Goal: Transaction & Acquisition: Register for event/course

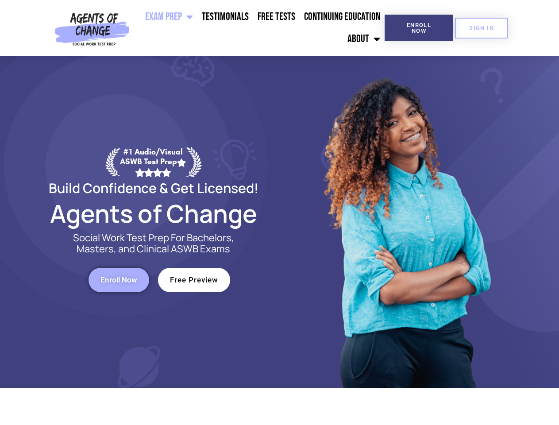
click at [280, 213] on div at bounding box center [406, 222] width 252 height 332
click at [259, 28] on ul "Exam Prep BSW Exam Prep: ASWB Bachelors Level Exam LMSW Exam Prep: ASWB Masters…" at bounding box center [258, 28] width 251 height 44
click at [419, 28] on span "Enroll Now" at bounding box center [419, 28] width 40 height 12
click at [482, 28] on span "SIGN IN" at bounding box center [481, 28] width 25 height 6
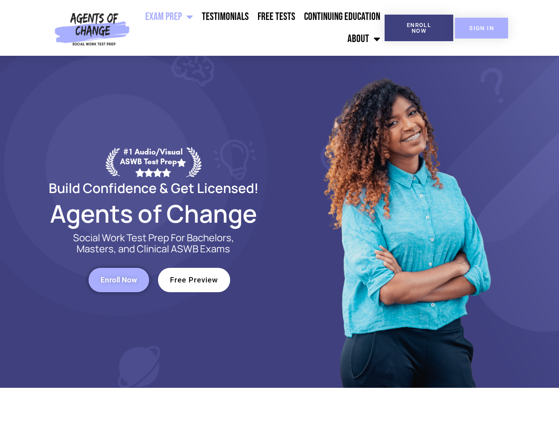
click at [482, 28] on span "SIGN IN" at bounding box center [481, 28] width 25 height 6
click at [119, 280] on span "Enroll Now" at bounding box center [118, 280] width 37 height 8
click at [194, 280] on span "Free Preview" at bounding box center [194, 280] width 48 height 8
